Goal: Task Accomplishment & Management: Manage account settings

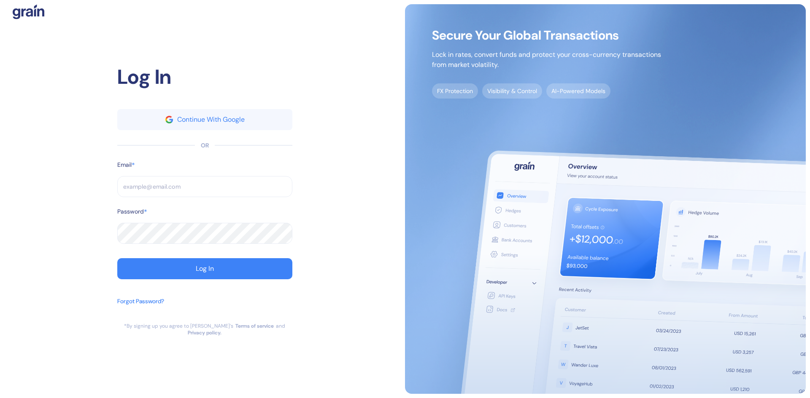
click at [213, 196] on input "text" at bounding box center [204, 186] width 175 height 21
drag, startPoint x: 189, startPoint y: 196, endPoint x: 193, endPoint y: 194, distance: 4.8
click at [192, 193] on input "text" at bounding box center [204, 186] width 175 height 21
type input "[PERSON_NAME][EMAIL_ADDRESS][DOMAIN_NAME]"
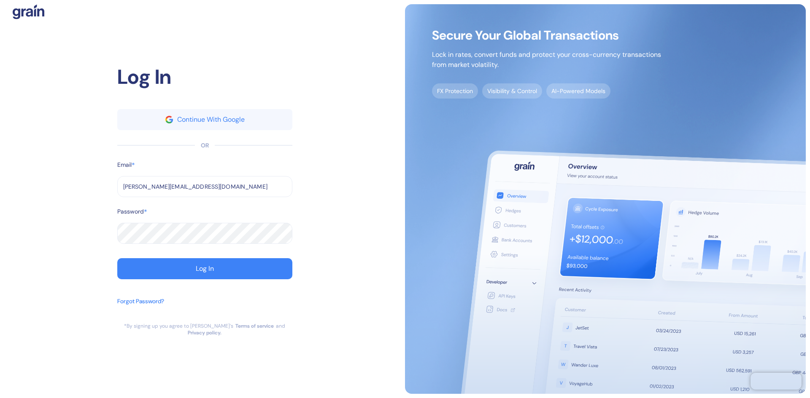
click at [210, 263] on button "Log In" at bounding box center [204, 268] width 175 height 21
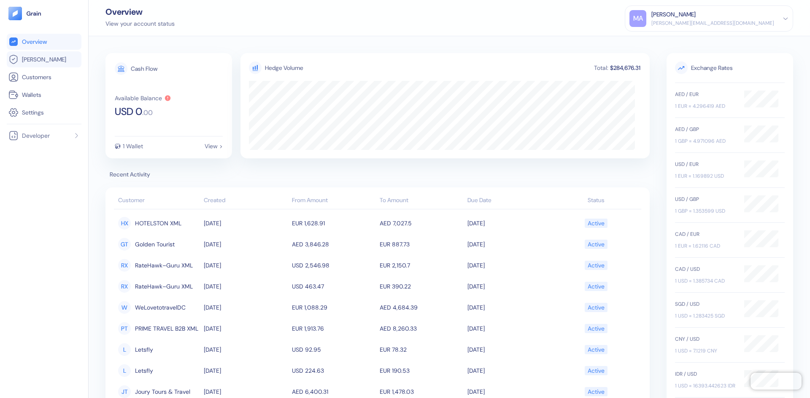
click at [57, 59] on link "[PERSON_NAME]" at bounding box center [43, 59] width 71 height 10
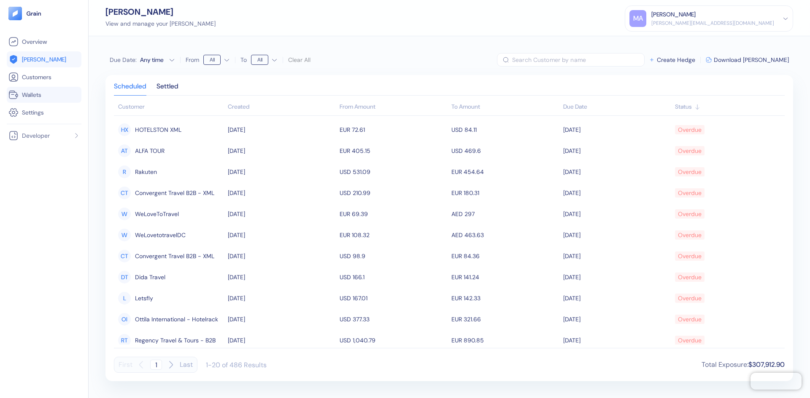
click at [29, 93] on span "Wallets" at bounding box center [31, 95] width 19 height 8
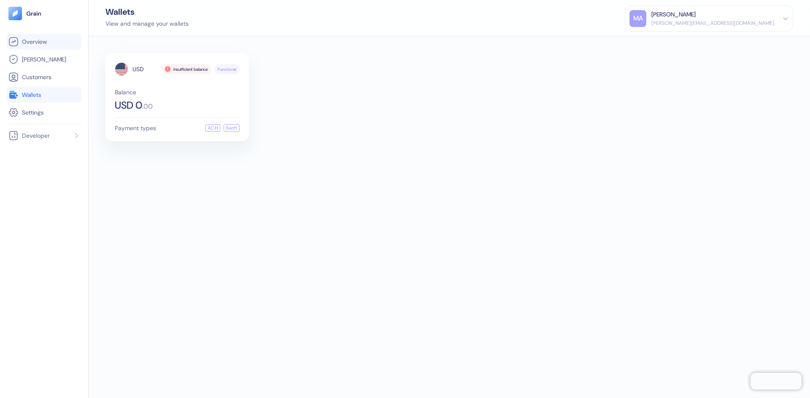
click at [40, 37] on link "Overview" at bounding box center [43, 42] width 71 height 10
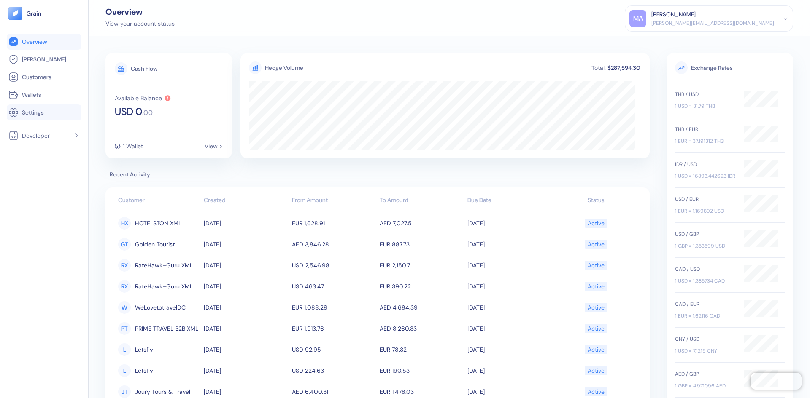
click at [55, 110] on link "Settings" at bounding box center [43, 113] width 71 height 10
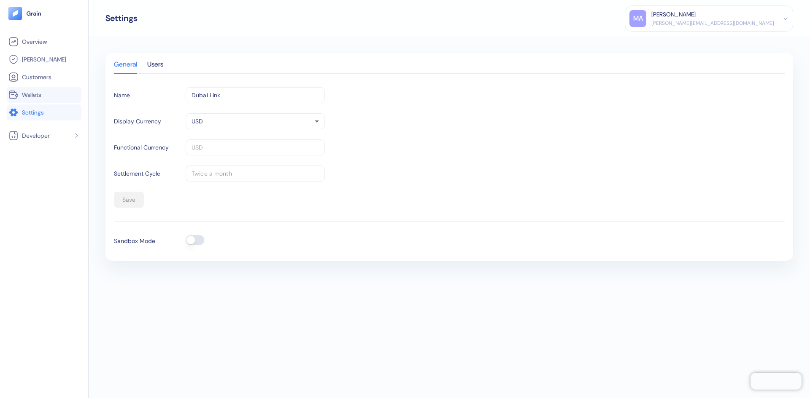
click at [53, 96] on link "Wallets" at bounding box center [43, 95] width 71 height 10
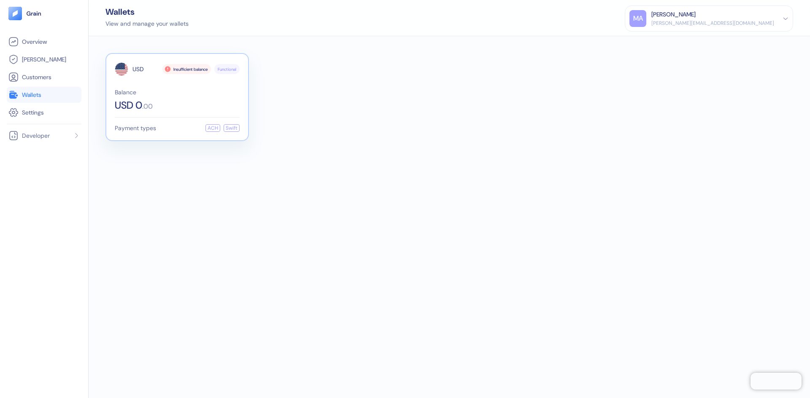
click at [132, 102] on span "USD 0" at bounding box center [128, 105] width 27 height 10
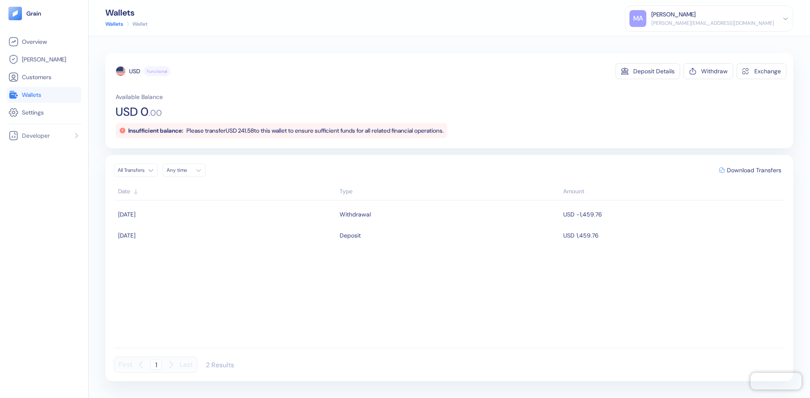
click at [46, 97] on link "Wallets" at bounding box center [43, 95] width 71 height 10
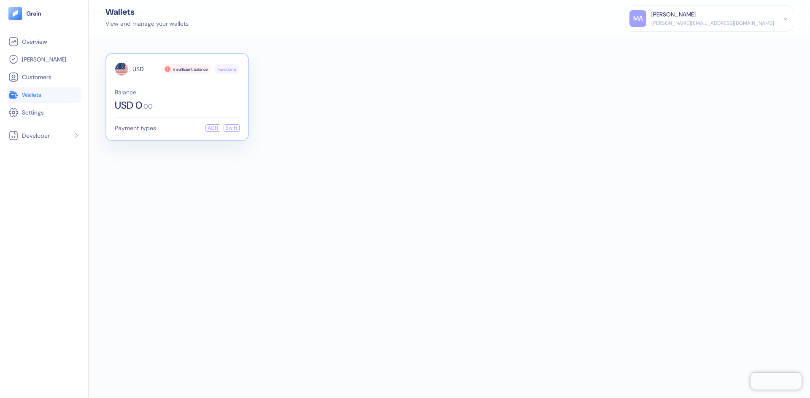
click at [211, 128] on div "ACH" at bounding box center [212, 128] width 15 height 8
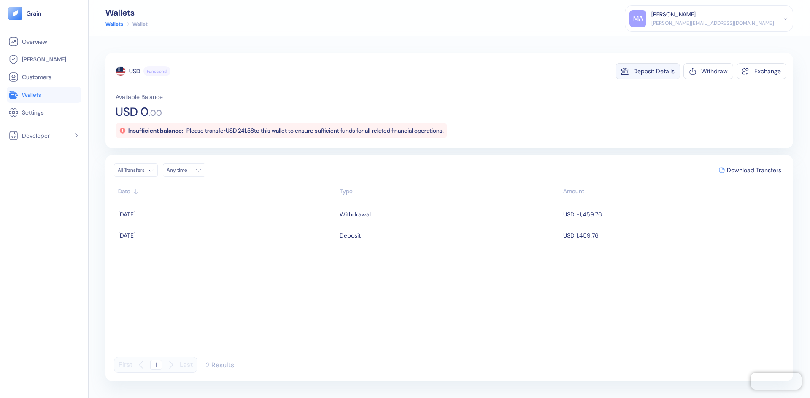
click at [653, 71] on div "Deposit Details" at bounding box center [653, 71] width 41 height 6
click at [39, 39] on span "Overview" at bounding box center [34, 42] width 25 height 8
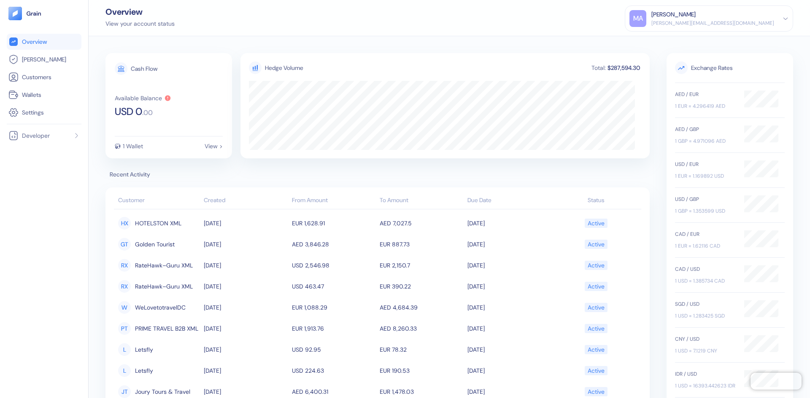
click at [734, 11] on div "[PERSON_NAME]" at bounding box center [712, 14] width 123 height 9
click at [663, 42] on div "Sign Out" at bounding box center [651, 42] width 23 height 9
